Goal: Task Accomplishment & Management: Complete application form

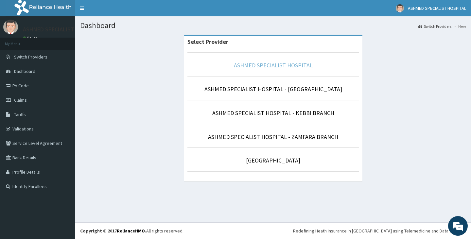
click at [259, 64] on link "ASHMED SPECIALIST HOSPITAL" at bounding box center [273, 65] width 79 height 8
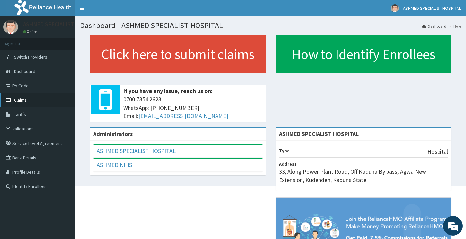
click at [17, 100] on span "Claims" at bounding box center [20, 100] width 13 height 6
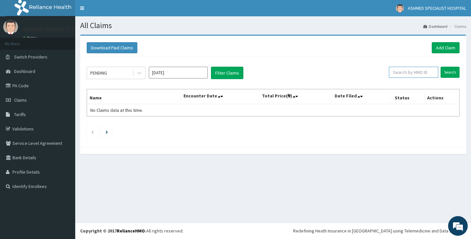
click at [414, 70] on input "text" at bounding box center [413, 72] width 49 height 11
type input "FCC/10643/A"
click at [448, 71] on input "Search" at bounding box center [450, 72] width 19 height 11
click at [28, 70] on span "Dashboard" at bounding box center [24, 71] width 21 height 6
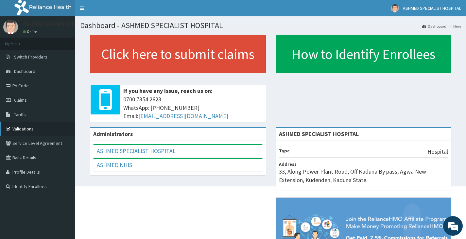
click at [25, 127] on link "Validations" at bounding box center [37, 129] width 75 height 14
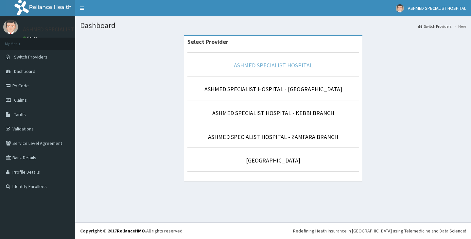
click at [275, 69] on link "ASHMED SPECIALIST HOSPITAL" at bounding box center [273, 65] width 79 height 8
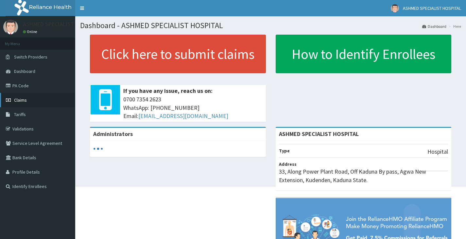
click at [25, 99] on span "Claims" at bounding box center [20, 100] width 13 height 6
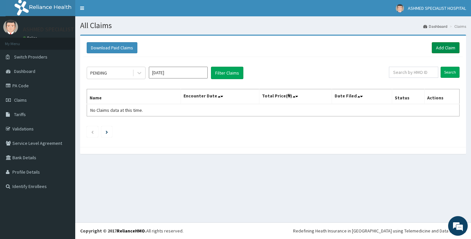
click at [443, 47] on link "Add Claim" at bounding box center [446, 47] width 28 height 11
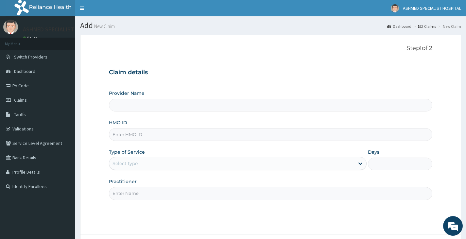
type input "ASHMED SPECIALIST HOSPITAL"
click at [130, 134] on input "HMO ID" at bounding box center [271, 134] width 324 height 13
paste input "KSB/11117/B"
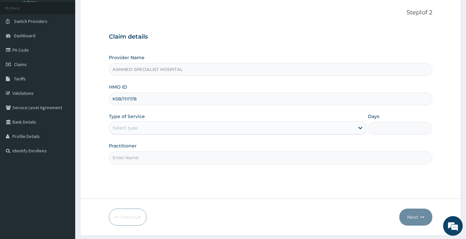
scroll to position [54, 0]
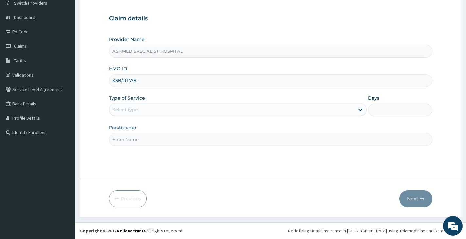
type input "KSB/11117/B"
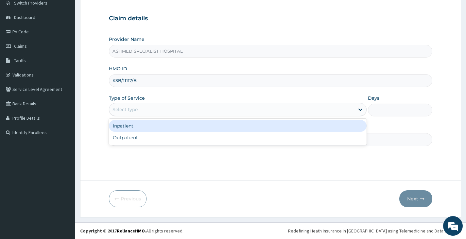
click at [134, 110] on div "Select type" at bounding box center [125, 109] width 25 height 7
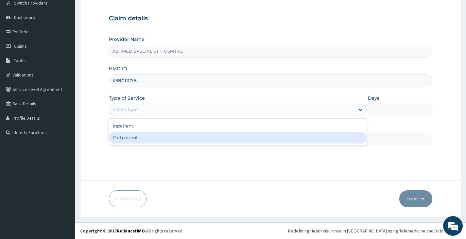
click at [135, 136] on div "Outpatient" at bounding box center [238, 138] width 258 height 12
type input "1"
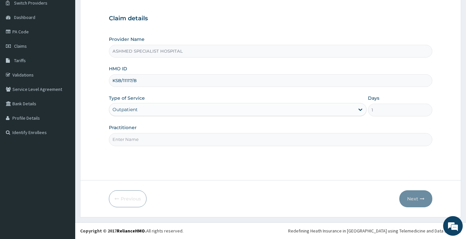
scroll to position [0, 0]
click at [122, 141] on input "Practitioner" at bounding box center [271, 139] width 324 height 13
type input "DR. DAVID"
click at [413, 198] on button "Next" at bounding box center [415, 198] width 33 height 17
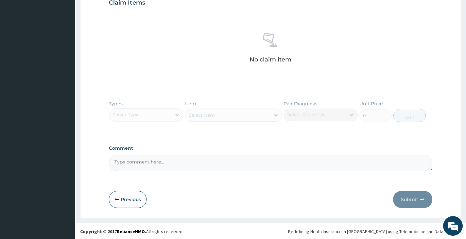
scroll to position [231, 0]
click at [177, 114] on div "Types Select Type Item Select Item Pair Diagnosis Select Diagnosis Unit Price 0…" at bounding box center [271, 115] width 324 height 38
drag, startPoint x: 134, startPoint y: 118, endPoint x: 135, endPoint y: 113, distance: 5.8
click at [134, 118] on div "Types Select Type Item Select Item Pair Diagnosis Select Diagnosis Unit Price 0…" at bounding box center [271, 115] width 324 height 38
click at [164, 117] on div "Types Select Type Item Select Item Pair Diagnosis Select Diagnosis Unit Price 0…" at bounding box center [271, 115] width 324 height 38
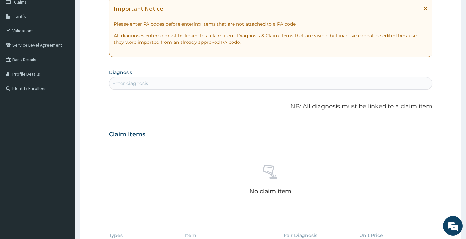
scroll to position [164, 0]
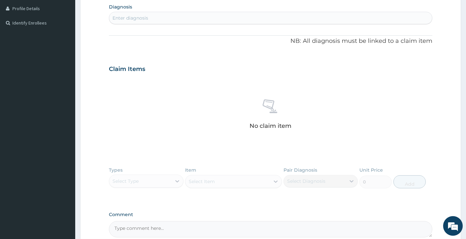
click at [150, 20] on div "Enter diagnosis" at bounding box center [270, 18] width 323 height 10
type input "T"
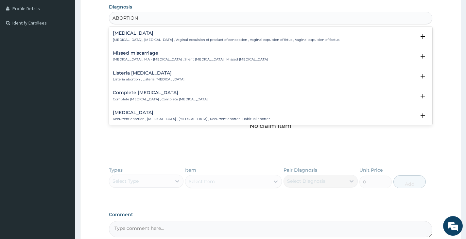
type input "ABORTION T"
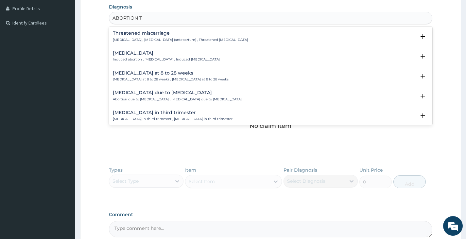
click at [131, 38] on p "Threatened abortion , Threatened abortion (antepartum) , Threatened miscarriage" at bounding box center [180, 40] width 135 height 5
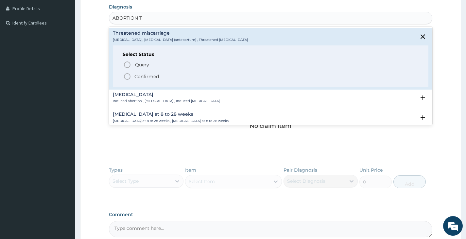
click at [126, 79] on icon "status option filled" at bounding box center [127, 77] width 8 height 8
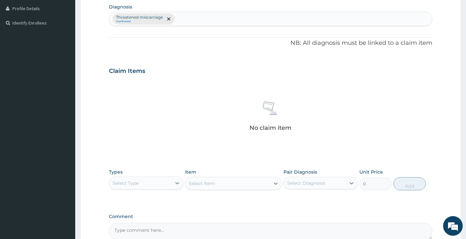
type input "B"
type input "MALAR"
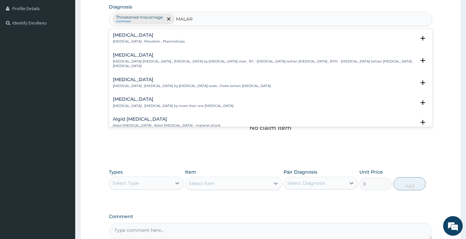
click at [123, 41] on p "Malaria , Paludism , Plasmodiosis" at bounding box center [149, 41] width 72 height 5
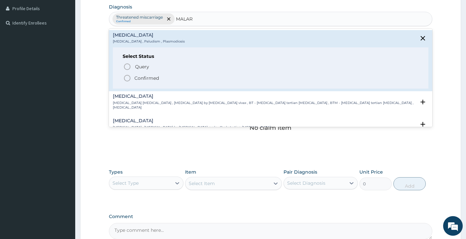
click at [130, 79] on circle "status option filled" at bounding box center [127, 78] width 6 height 6
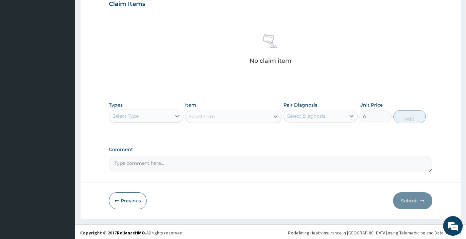
scroll to position [233, 0]
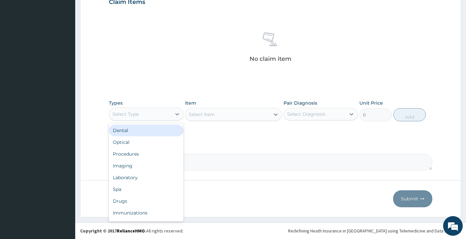
click at [146, 115] on div "Select Type" at bounding box center [140, 114] width 62 height 10
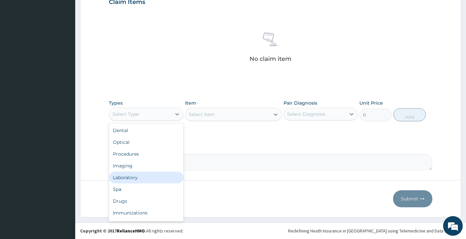
click at [130, 178] on div "Laboratory" at bounding box center [146, 178] width 74 height 12
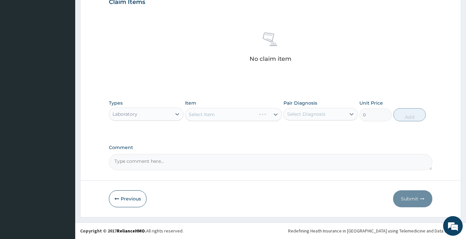
click at [206, 116] on div "Select Item" at bounding box center [233, 114] width 97 height 13
click at [205, 115] on div "Select Item" at bounding box center [233, 114] width 97 height 13
click at [238, 122] on div "Types Laboratory Item Select Item Pair Diagnosis Select Diagnosis Unit Price 0 …" at bounding box center [271, 110] width 324 height 28
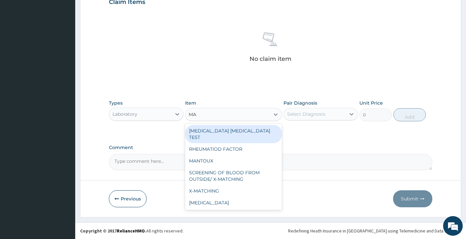
type input "MAL"
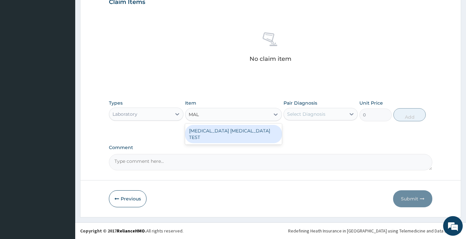
click at [227, 129] on div "MALARIA PARASITE TEST" at bounding box center [233, 134] width 97 height 18
type input "1000"
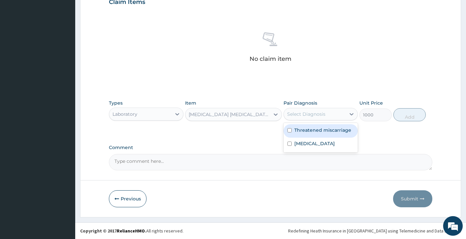
click at [334, 117] on div "Select Diagnosis" at bounding box center [315, 114] width 62 height 10
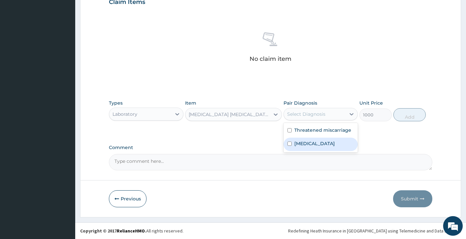
click at [289, 146] on input "checkbox" at bounding box center [290, 144] width 4 height 4
checkbox input "true"
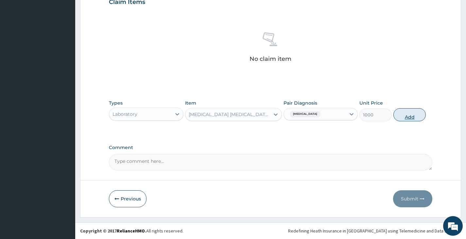
click at [411, 115] on button "Add" at bounding box center [410, 114] width 32 height 13
type input "0"
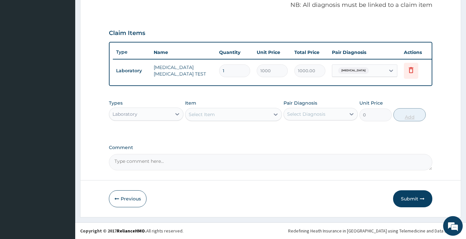
scroll to position [206, 0]
click at [166, 115] on div "Laboratory" at bounding box center [140, 114] width 62 height 10
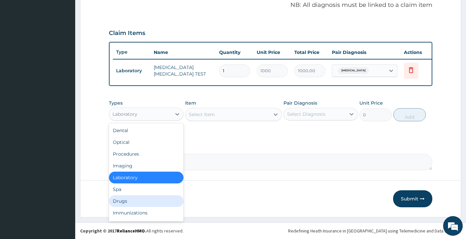
click at [119, 200] on div "Drugs" at bounding box center [146, 201] width 74 height 12
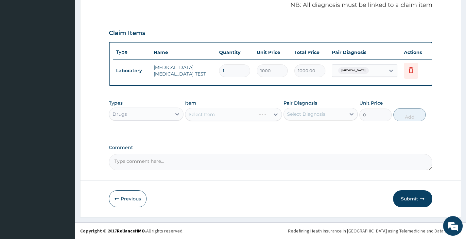
click at [205, 114] on div "Select Item" at bounding box center [233, 114] width 97 height 13
click at [212, 115] on div "Select Item" at bounding box center [202, 114] width 26 height 7
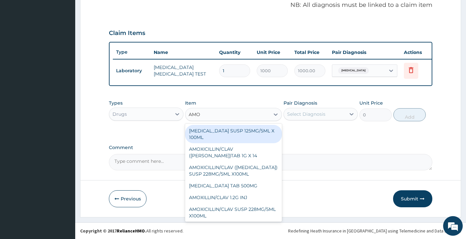
type input "AMOX"
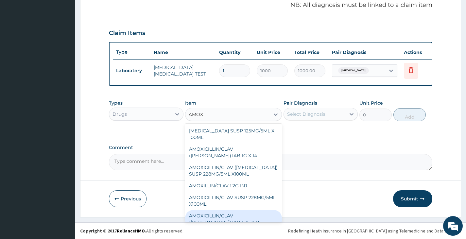
scroll to position [110, 0]
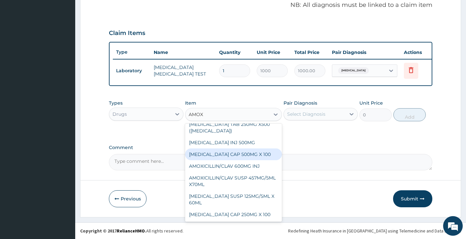
click at [235, 155] on div "AMOXICILLIN CAP 500MG X 100" at bounding box center [233, 155] width 97 height 12
type input "40"
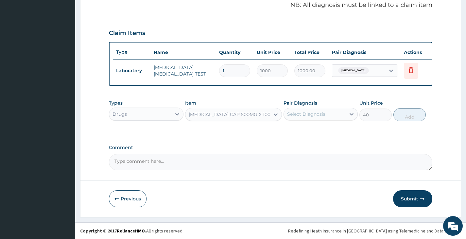
click at [326, 118] on div "Select Diagnosis" at bounding box center [315, 114] width 62 height 10
click at [290, 130] on input "checkbox" at bounding box center [290, 130] width 4 height 4
checkbox input "true"
click at [417, 116] on button "Add" at bounding box center [410, 114] width 32 height 13
type input "0"
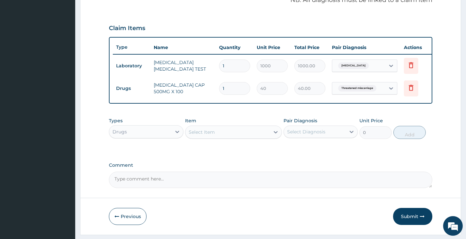
click at [235, 87] on input "1" at bounding box center [234, 88] width 31 height 13
type input "15"
type input "600.00"
type input "15"
click at [202, 137] on div "Select Item" at bounding box center [227, 132] width 85 height 10
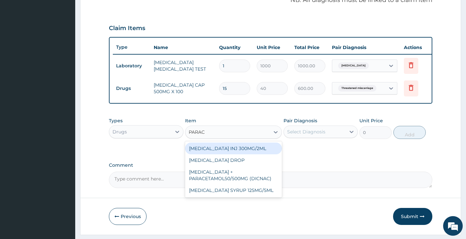
type input "PARACE"
click at [226, 154] on div "PARACETAMOL INJ 300MG/2ML" at bounding box center [233, 149] width 97 height 12
type input "200"
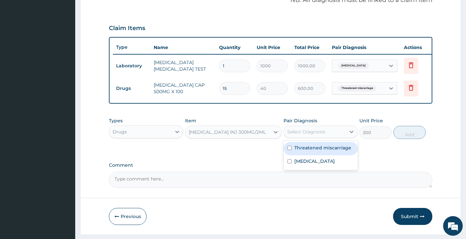
click at [307, 135] on div "Select Diagnosis" at bounding box center [306, 132] width 38 height 7
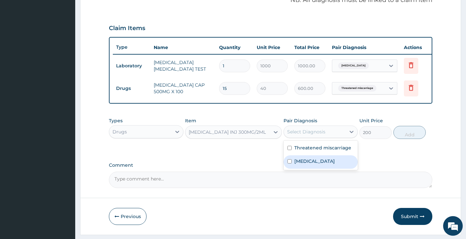
click at [289, 164] on input "checkbox" at bounding box center [290, 161] width 4 height 4
checkbox input "true"
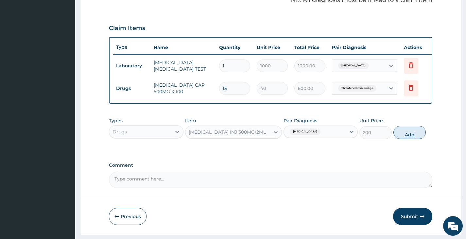
click at [409, 138] on button "Add" at bounding box center [410, 132] width 32 height 13
type input "0"
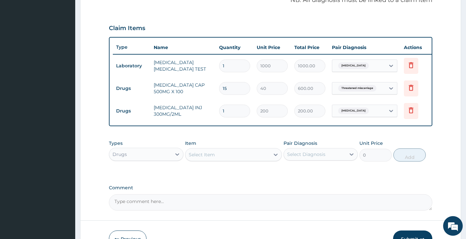
click at [233, 109] on input "1" at bounding box center [234, 111] width 31 height 13
type input "0.00"
type input "2"
type input "400.00"
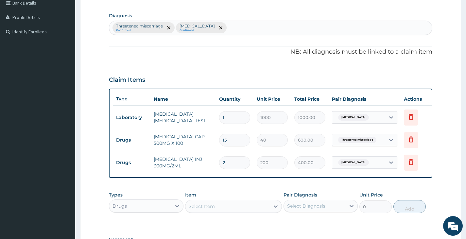
scroll to position [252, 0]
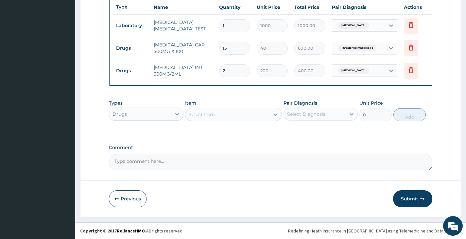
type input "2"
click at [415, 195] on button "Submit" at bounding box center [412, 198] width 39 height 17
click at [150, 115] on div "Drugs" at bounding box center [140, 114] width 62 height 10
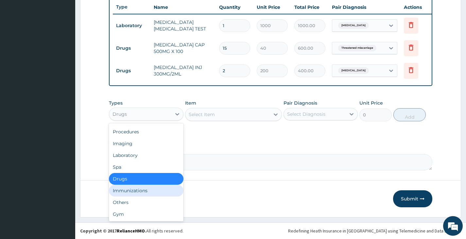
scroll to position [0, 0]
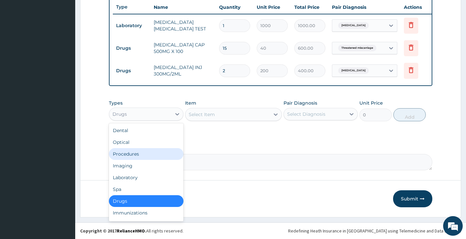
click at [133, 155] on div "Procedures" at bounding box center [146, 154] width 74 height 12
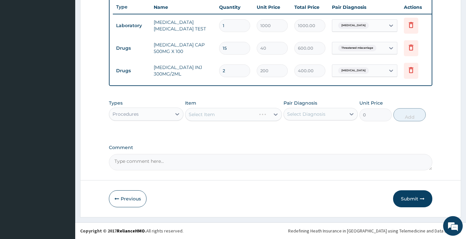
click at [210, 116] on div "Select Item" at bounding box center [233, 114] width 97 height 13
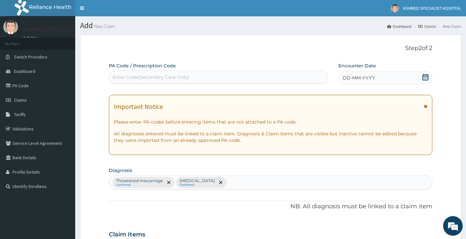
scroll to position [252, 0]
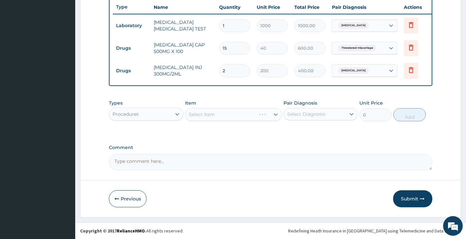
click at [199, 117] on div "Select Item" at bounding box center [233, 114] width 97 height 13
click at [249, 114] on div "Select Item" at bounding box center [233, 114] width 97 height 13
click at [253, 116] on div "Select Item" at bounding box center [233, 114] width 97 height 13
click at [204, 114] on div "Select Item" at bounding box center [202, 114] width 26 height 7
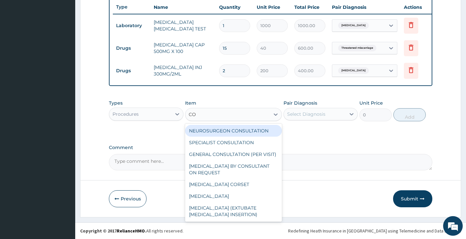
type input "CON"
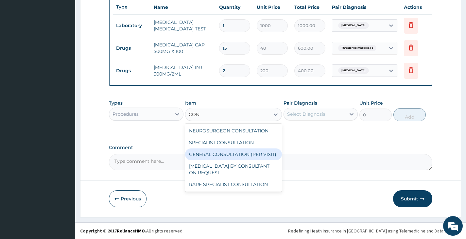
click at [204, 155] on div "GENERAL CONSULTATION (PER VISIT)" at bounding box center [233, 155] width 97 height 12
type input "2000"
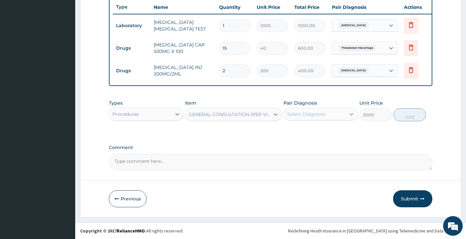
click at [347, 115] on div at bounding box center [352, 114] width 12 height 12
click at [289, 131] on input "checkbox" at bounding box center [290, 130] width 4 height 4
checkbox input "true"
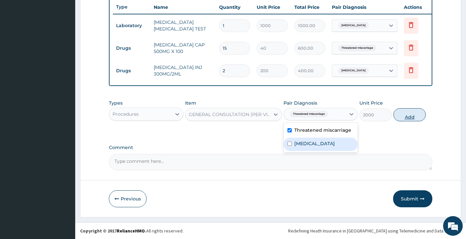
click at [408, 117] on button "Add" at bounding box center [410, 114] width 32 height 13
type input "0"
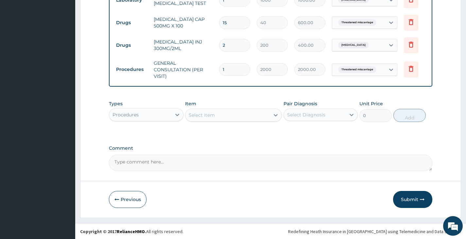
scroll to position [278, 0]
click at [407, 198] on button "Submit" at bounding box center [412, 198] width 39 height 17
click at [412, 197] on button "Submit" at bounding box center [412, 198] width 39 height 17
click at [422, 198] on icon "button" at bounding box center [422, 199] width 5 height 5
click at [409, 199] on button "Submit" at bounding box center [412, 198] width 39 height 17
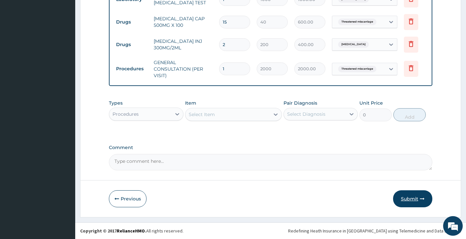
click at [407, 198] on button "Submit" at bounding box center [412, 198] width 39 height 17
click at [417, 198] on button "Submit" at bounding box center [412, 198] width 39 height 17
click at [404, 199] on button "Submit" at bounding box center [412, 198] width 39 height 17
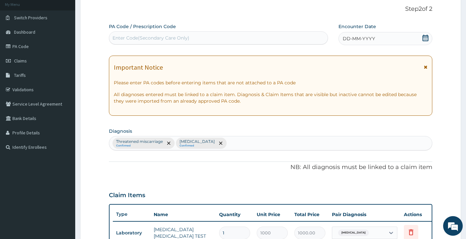
scroll to position [0, 0]
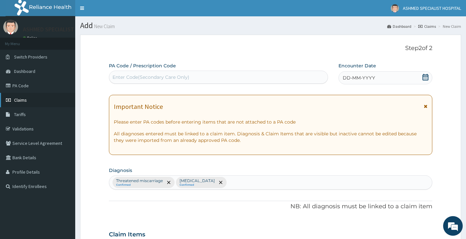
click at [20, 100] on span "Claims" at bounding box center [20, 100] width 13 height 6
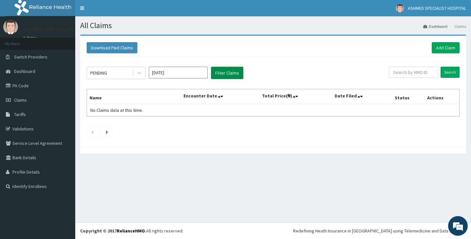
click at [226, 71] on button "Filter Claims" at bounding box center [227, 73] width 32 height 12
click at [408, 74] on input "text" at bounding box center [413, 72] width 49 height 11
type input "[PERSON_NAME]"
click at [451, 76] on input "Search" at bounding box center [450, 72] width 19 height 11
click at [446, 73] on input "Search" at bounding box center [450, 72] width 19 height 11
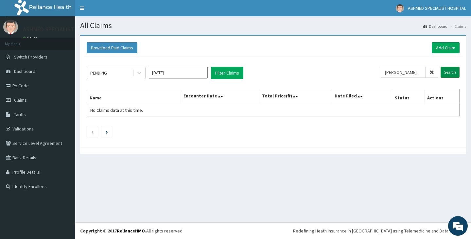
click at [450, 72] on input "Search" at bounding box center [450, 72] width 19 height 11
click at [21, 99] on span "Claims" at bounding box center [20, 100] width 13 height 6
click at [24, 101] on span "Claims" at bounding box center [20, 100] width 13 height 6
click at [417, 74] on input "text" at bounding box center [413, 72] width 49 height 11
